Goal: Check status: Check status

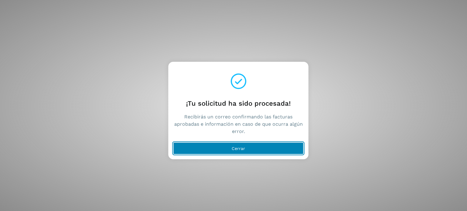
click at [208, 148] on button "Cerrar" at bounding box center [238, 148] width 130 height 12
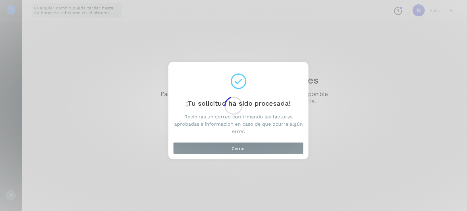
click at [234, 150] on div at bounding box center [233, 105] width 467 height 211
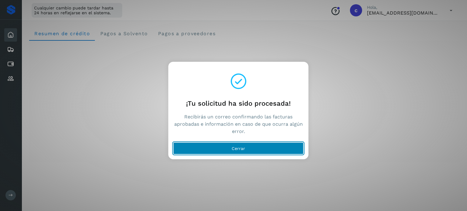
click at [209, 145] on button "Cerrar" at bounding box center [238, 148] width 130 height 12
